Goal: Information Seeking & Learning: Learn about a topic

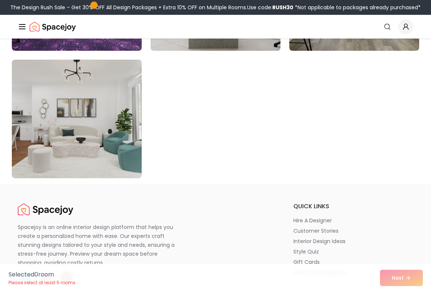
scroll to position [4241, 0]
